Goal: Task Accomplishment & Management: Manage account settings

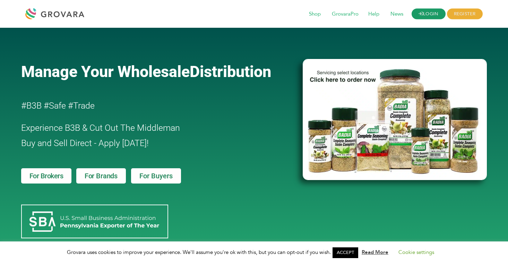
click at [427, 16] on link "LOGIN" at bounding box center [429, 14] width 34 height 11
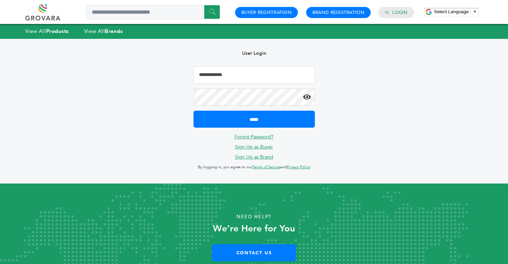
click at [271, 76] on input "Email Address" at bounding box center [254, 74] width 121 height 17
type input "**********"
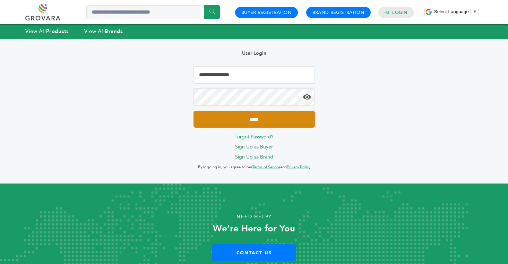
click at [266, 119] on input "*****" at bounding box center [254, 119] width 121 height 17
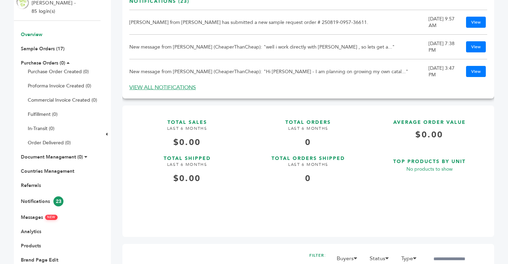
scroll to position [59, 0]
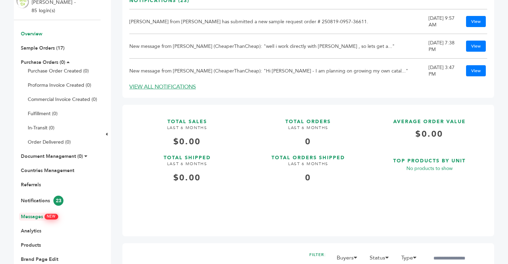
click at [27, 218] on link "Messages NEW" at bounding box center [39, 216] width 37 height 7
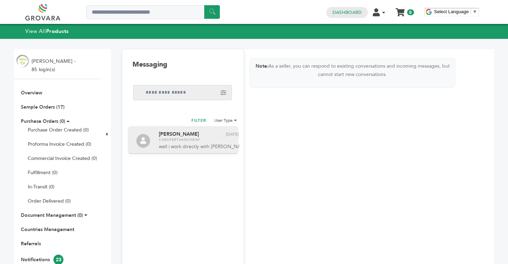
click at [237, 134] on div "Grayson Sutton Delete conversation Jun 28th CheaperThanCheap well i work direct…" at bounding box center [183, 140] width 110 height 28
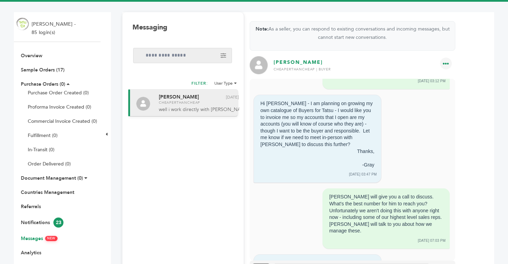
scroll to position [44, 0]
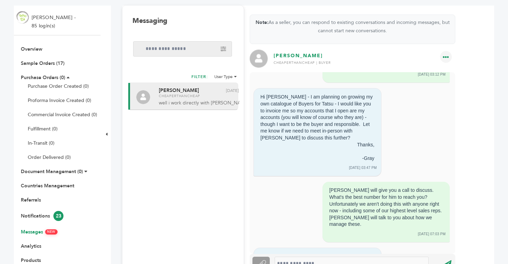
click at [451, 57] on icon at bounding box center [446, 57] width 12 height 12
click at [407, 77] on td "Delete" at bounding box center [422, 77] width 65 height 19
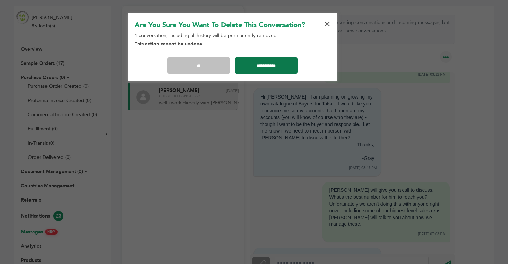
click at [268, 67] on input "**********" at bounding box center [266, 65] width 62 height 17
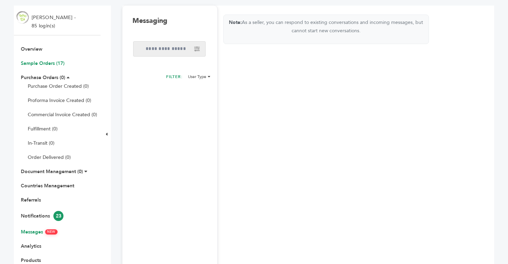
click at [41, 65] on link "Sample Orders (17)" at bounding box center [43, 63] width 44 height 7
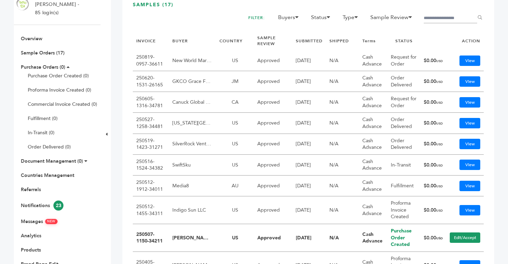
scroll to position [58, 0]
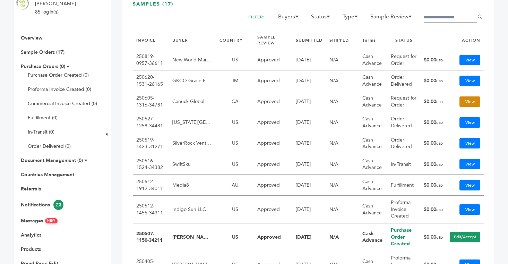
click at [472, 102] on link "View" at bounding box center [470, 101] width 21 height 10
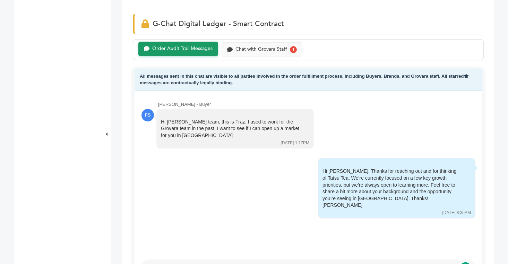
scroll to position [383, 0]
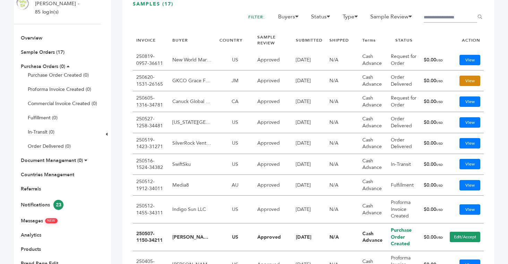
click at [472, 80] on link "View" at bounding box center [470, 81] width 21 height 10
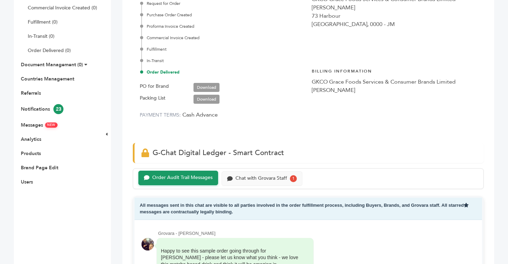
scroll to position [88, 0]
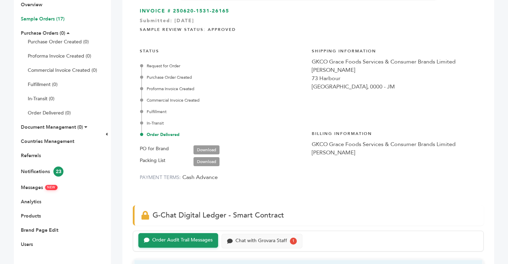
click at [35, 18] on link "Sample Orders (17)" at bounding box center [43, 19] width 44 height 7
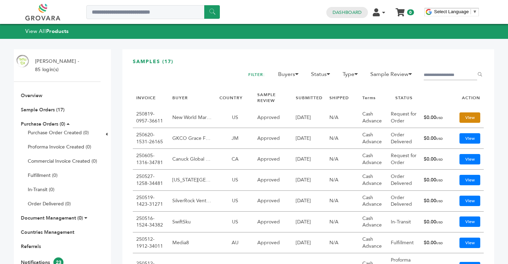
click at [472, 118] on link "View" at bounding box center [470, 117] width 21 height 10
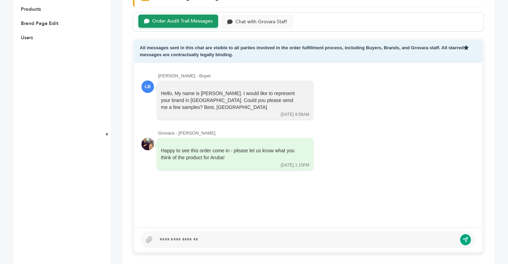
scroll to position [295, 0]
click at [193, 240] on div at bounding box center [306, 239] width 301 height 8
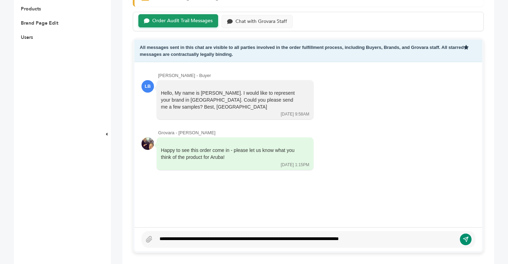
click at [466, 240] on icon "submit" at bounding box center [466, 240] width 6 height 6
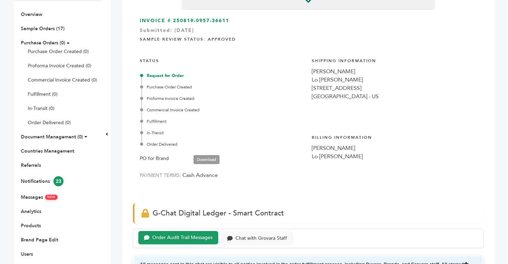
scroll to position [0, 0]
